Goal: Task Accomplishment & Management: Use online tool/utility

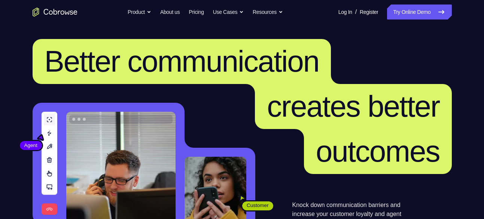
click at [401, 21] on nav "Go back Powerful, Flexible and Trustworthy. Avoid all extra friction for both A…" at bounding box center [242, 12] width 484 height 24
click at [401, 18] on link "Try Online Demo" at bounding box center [419, 11] width 64 height 15
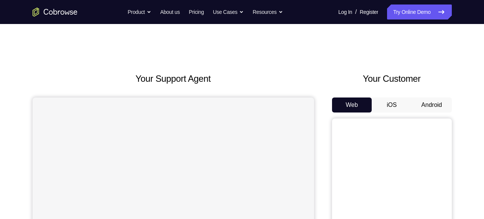
click at [421, 107] on button "Android" at bounding box center [432, 104] width 40 height 15
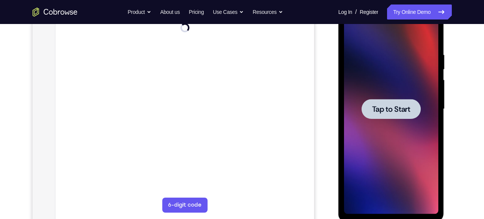
click at [393, 109] on span "Tap to Start" at bounding box center [391, 108] width 38 height 7
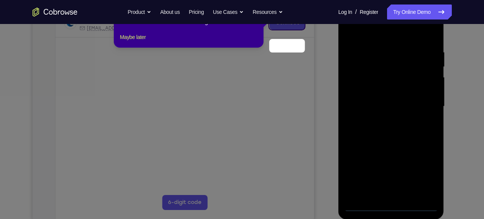
scroll to position [100, 0]
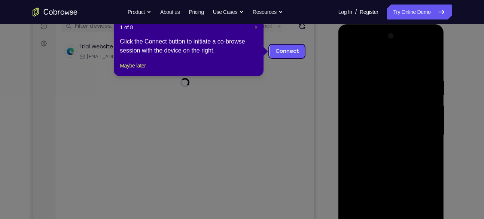
click at [256, 28] on span "×" at bounding box center [256, 27] width 3 height 6
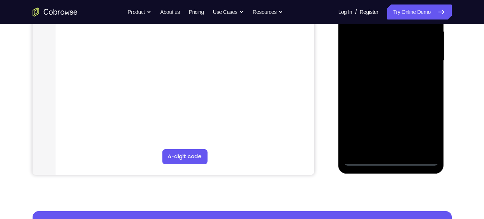
scroll to position [176, 0]
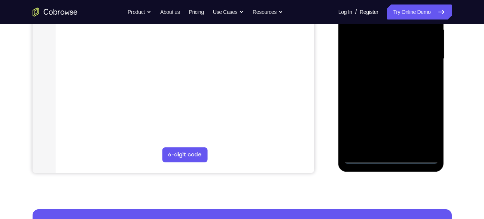
click at [391, 159] on div at bounding box center [391, 59] width 94 height 210
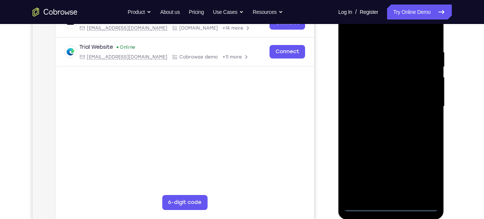
scroll to position [128, 0]
click at [420, 171] on div at bounding box center [391, 107] width 94 height 210
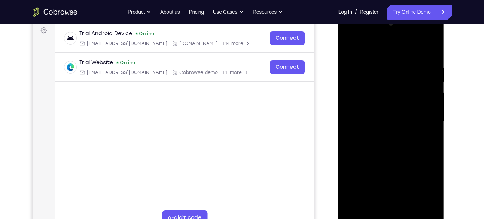
scroll to position [112, 0]
click at [367, 38] on div at bounding box center [391, 123] width 94 height 210
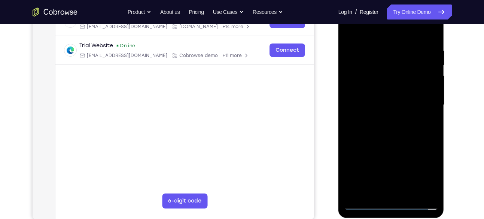
scroll to position [130, 0]
click at [425, 100] on div at bounding box center [391, 105] width 94 height 210
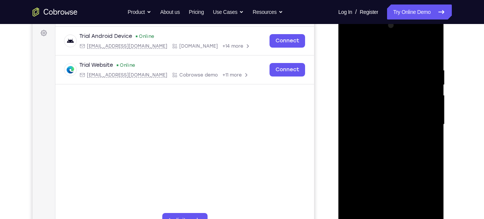
scroll to position [110, 0]
click at [380, 137] on div at bounding box center [391, 125] width 94 height 210
click at [383, 116] on div at bounding box center [391, 125] width 94 height 210
click at [383, 110] on div at bounding box center [391, 125] width 94 height 210
click at [384, 124] on div at bounding box center [391, 125] width 94 height 210
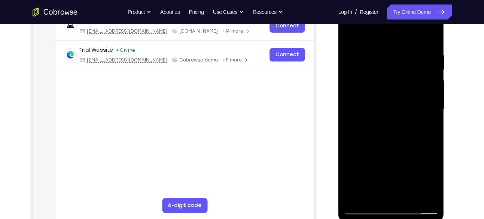
scroll to position [125, 0]
click at [387, 133] on div at bounding box center [391, 109] width 94 height 210
click at [410, 127] on div at bounding box center [391, 109] width 94 height 210
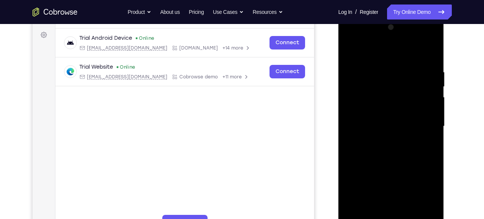
scroll to position [108, 0]
click at [400, 153] on div at bounding box center [391, 127] width 94 height 210
click at [399, 144] on div at bounding box center [391, 127] width 94 height 210
click at [426, 135] on div at bounding box center [391, 127] width 94 height 210
click at [394, 123] on div at bounding box center [391, 127] width 94 height 210
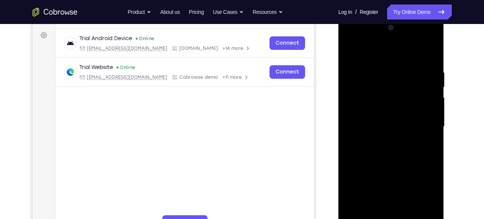
click at [390, 155] on div at bounding box center [391, 127] width 94 height 210
click at [390, 150] on div at bounding box center [391, 127] width 94 height 210
click at [390, 148] on div at bounding box center [391, 127] width 94 height 210
click at [394, 141] on div at bounding box center [391, 127] width 94 height 210
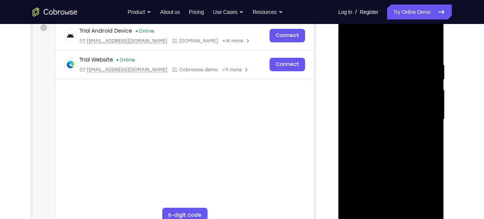
scroll to position [116, 0]
click at [399, 150] on div at bounding box center [391, 119] width 94 height 210
click at [381, 60] on div at bounding box center [391, 119] width 94 height 210
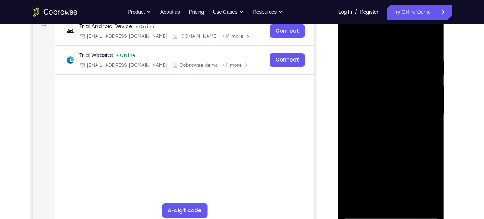
scroll to position [121, 0]
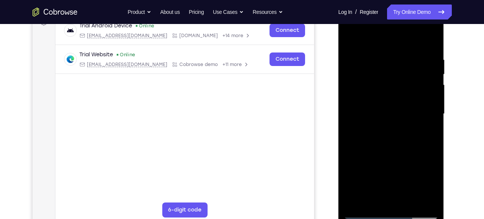
click at [422, 198] on div at bounding box center [391, 114] width 94 height 210
click at [426, 40] on div at bounding box center [391, 114] width 94 height 210
click at [411, 203] on div at bounding box center [391, 114] width 94 height 210
click at [396, 149] on div at bounding box center [391, 114] width 94 height 210
click at [388, 153] on div at bounding box center [391, 114] width 94 height 210
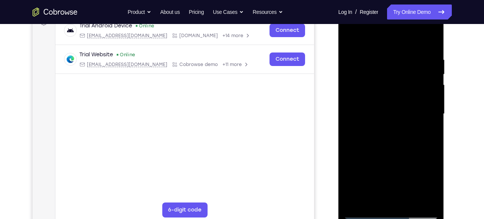
click at [392, 48] on div at bounding box center [391, 114] width 94 height 210
click at [389, 112] on div at bounding box center [391, 114] width 94 height 210
click at [428, 133] on div at bounding box center [391, 114] width 94 height 210
click at [346, 36] on div at bounding box center [391, 114] width 94 height 210
